Goal: Information Seeking & Learning: Find specific fact

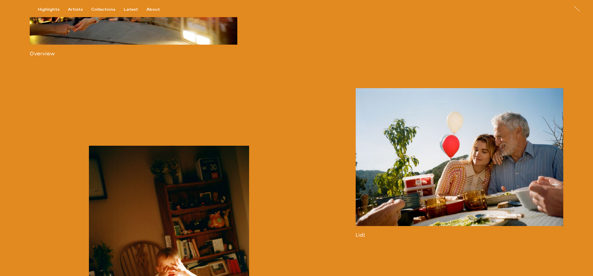
scroll to position [540, 0]
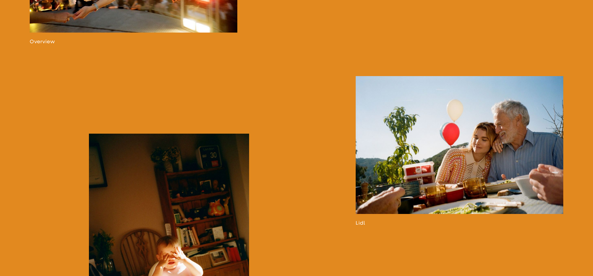
click at [437, 189] on link at bounding box center [460, 151] width 208 height 150
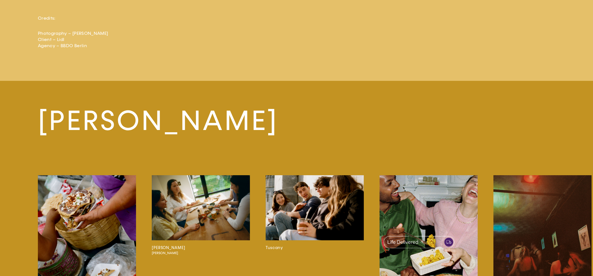
scroll to position [2023, 0]
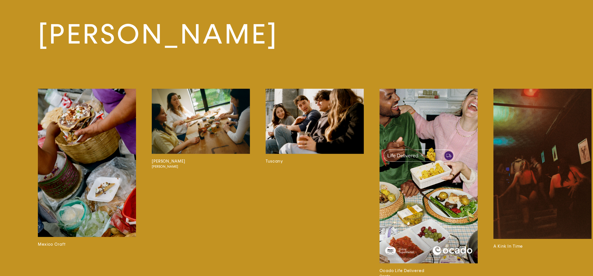
click at [196, 123] on img at bounding box center [201, 121] width 98 height 65
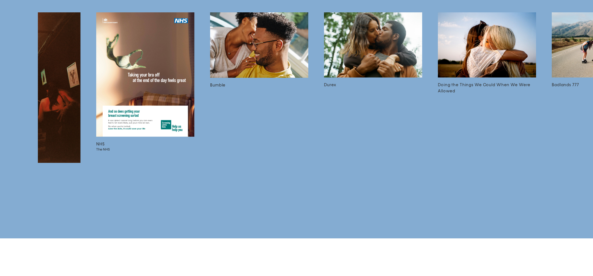
scroll to position [0, 398]
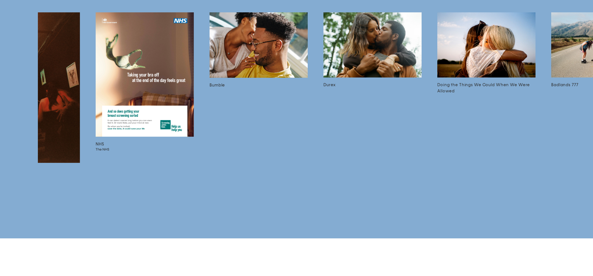
click at [366, 67] on img at bounding box center [373, 44] width 98 height 65
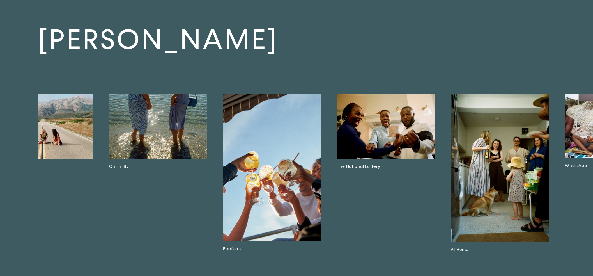
scroll to position [0, 954]
click at [410, 130] on img at bounding box center [386, 126] width 98 height 65
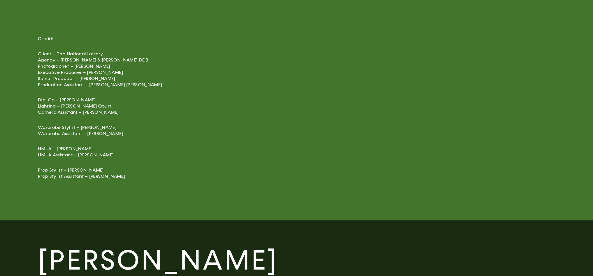
scroll to position [1362, 0]
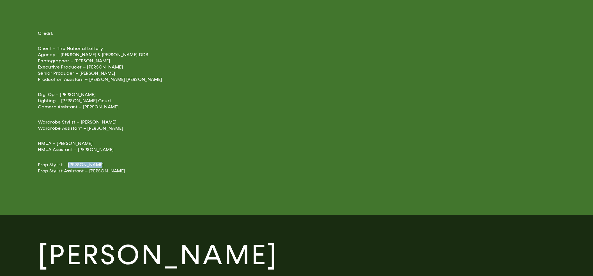
drag, startPoint x: 110, startPoint y: 159, endPoint x: 83, endPoint y: 142, distance: 32.2
click at [68, 162] on p "Prop Stylist – [PERSON_NAME] Prop Stylist Assistant – [PERSON_NAME]" at bounding box center [136, 168] width 196 height 12
copy p "[PERSON_NAME]"
